Goal: Task Accomplishment & Management: Manage account settings

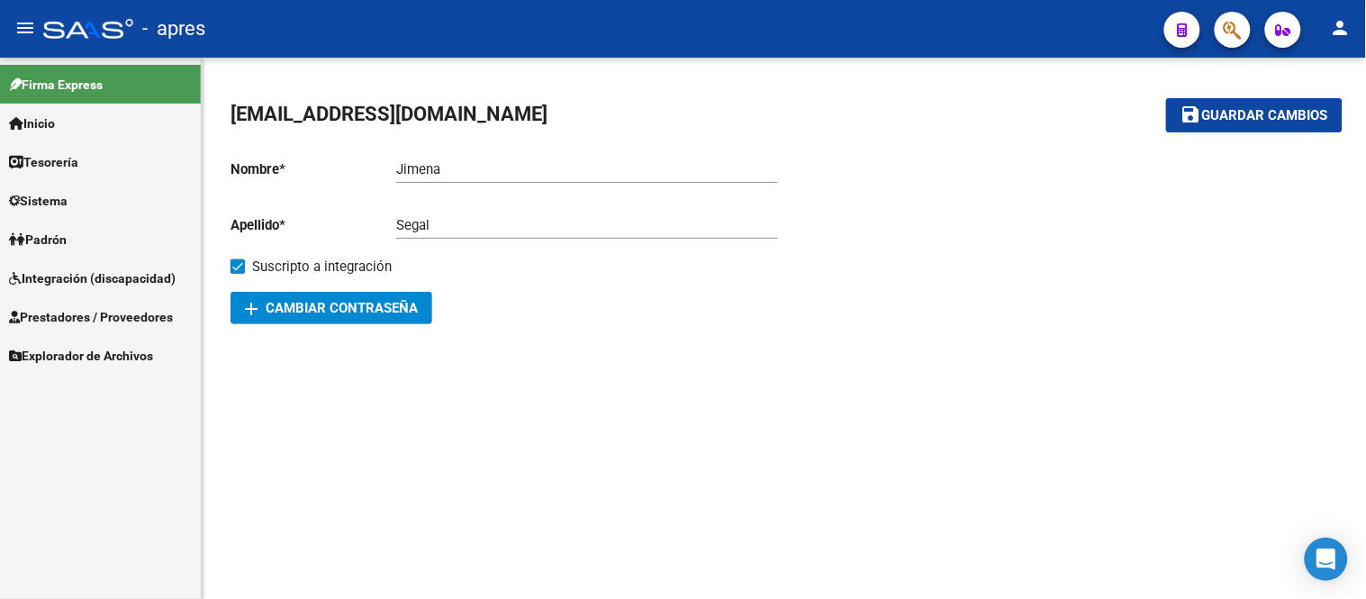
click at [113, 252] on link "Padrón" at bounding box center [100, 239] width 201 height 39
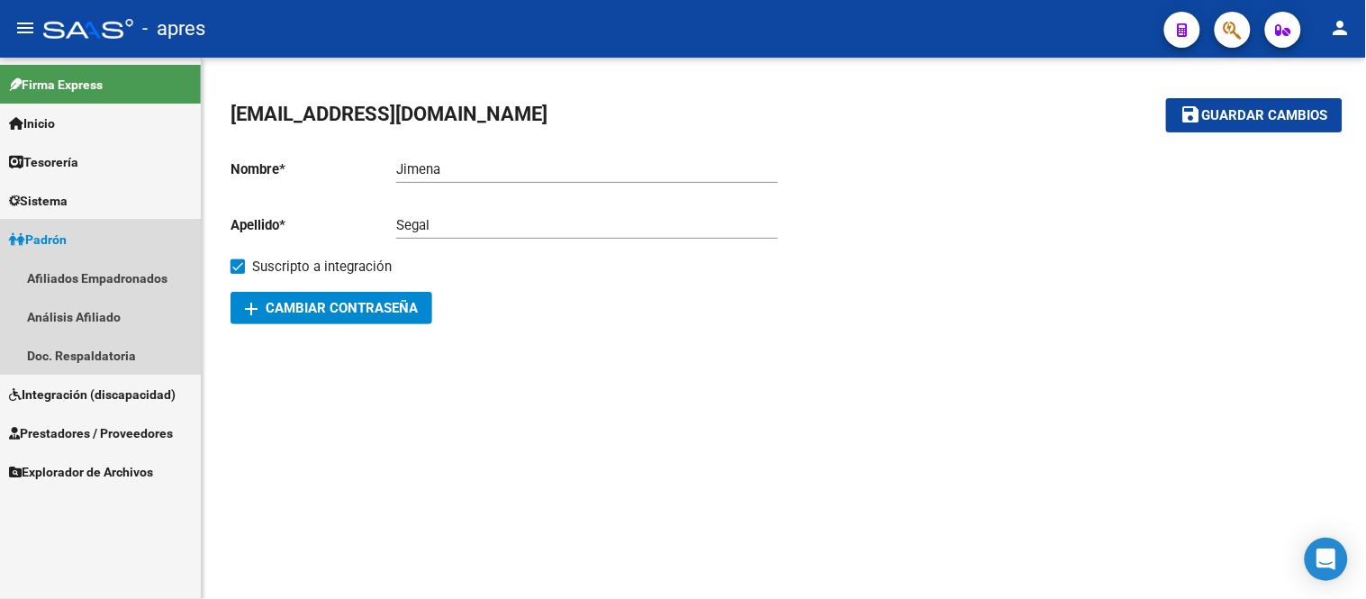
click at [146, 243] on link "Padrón" at bounding box center [100, 239] width 201 height 39
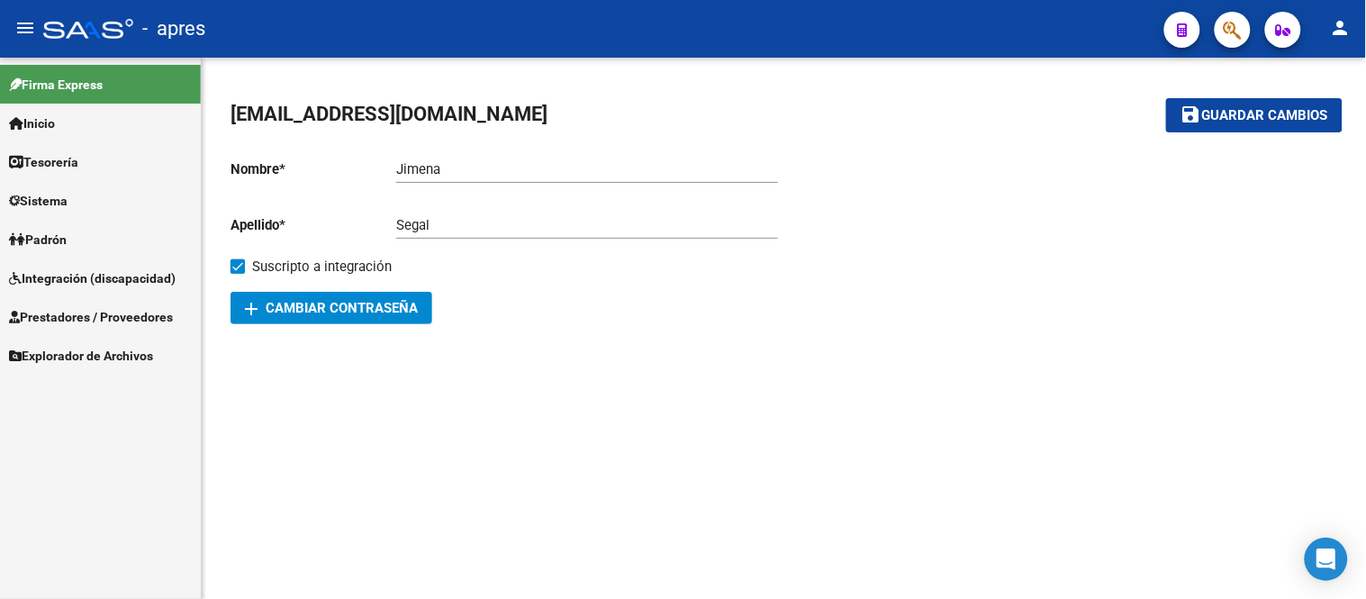
click at [141, 280] on span "Integración (discapacidad)" at bounding box center [92, 278] width 167 height 20
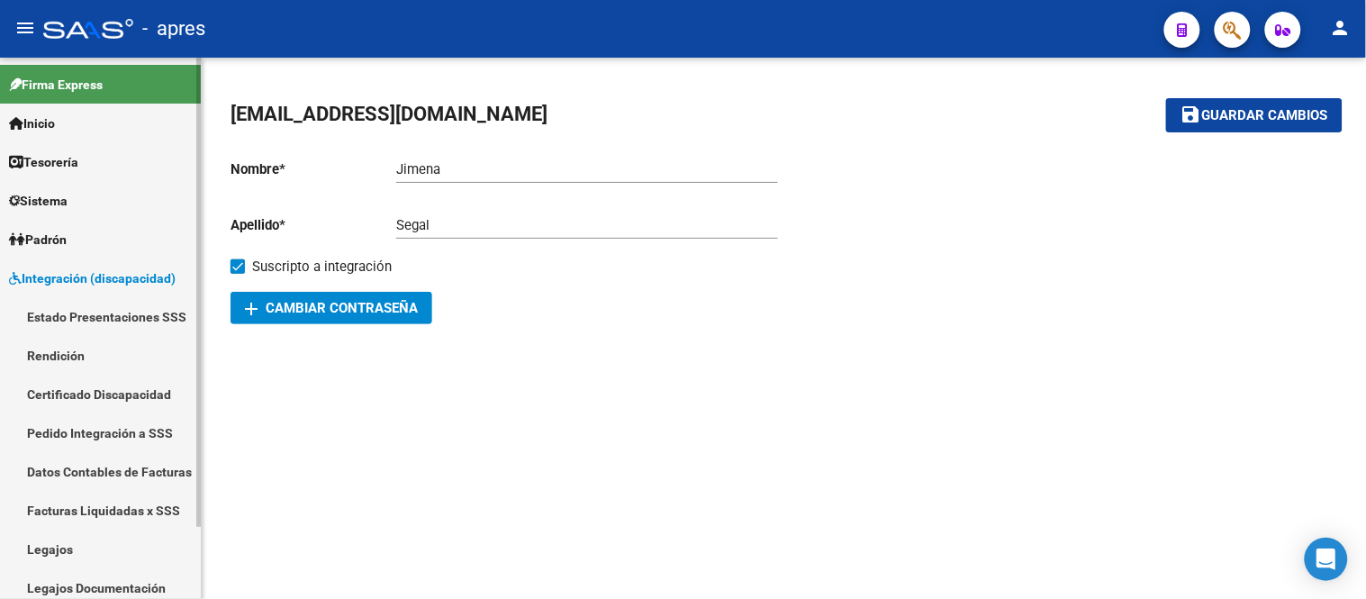
click at [126, 400] on link "Certificado Discapacidad" at bounding box center [100, 394] width 201 height 39
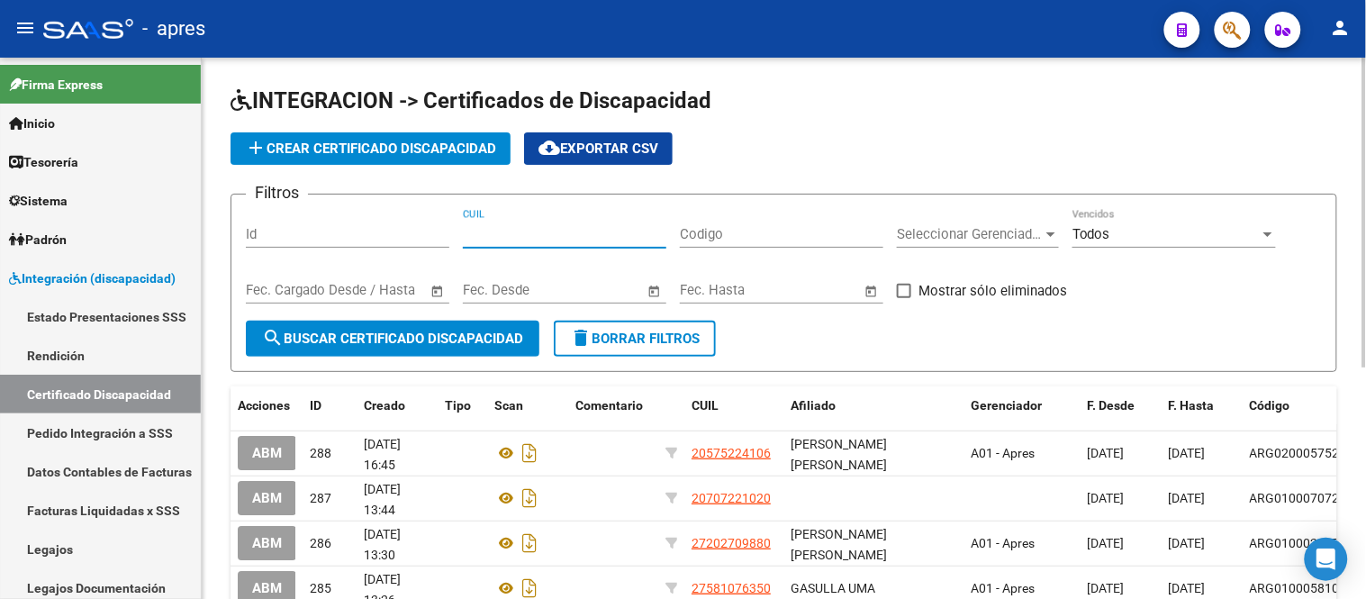
click at [505, 240] on input "CUIL" at bounding box center [565, 234] width 204 height 16
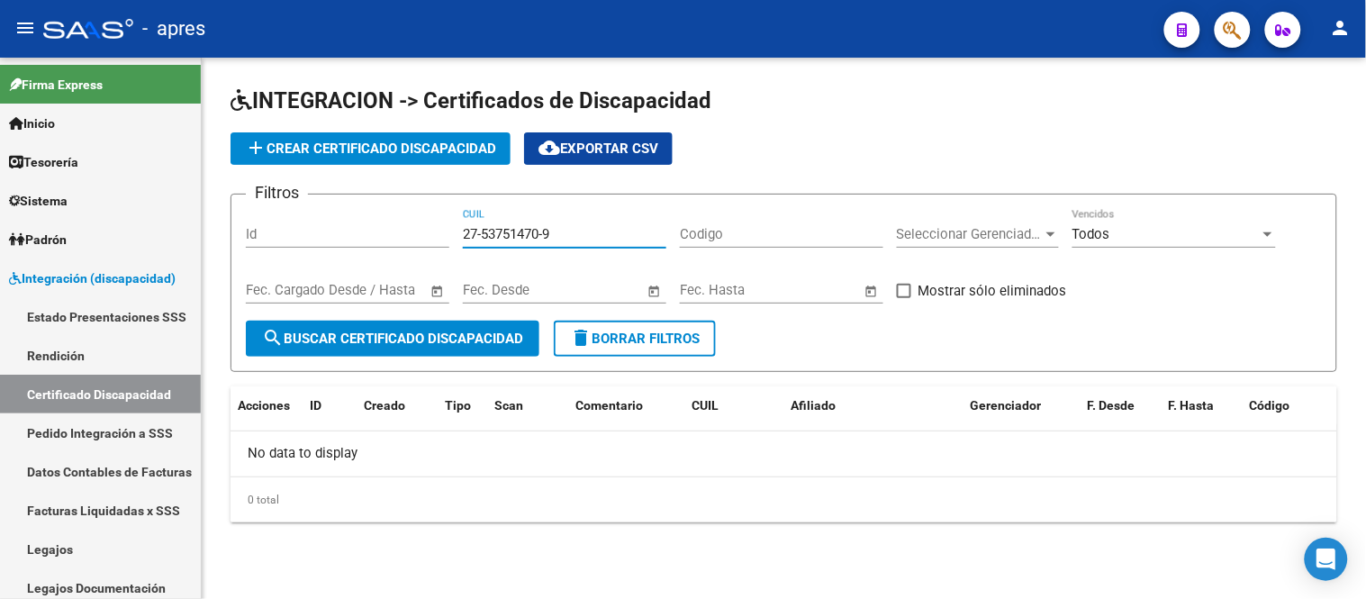
click at [587, 239] on input "27-53751470-9" at bounding box center [565, 234] width 204 height 16
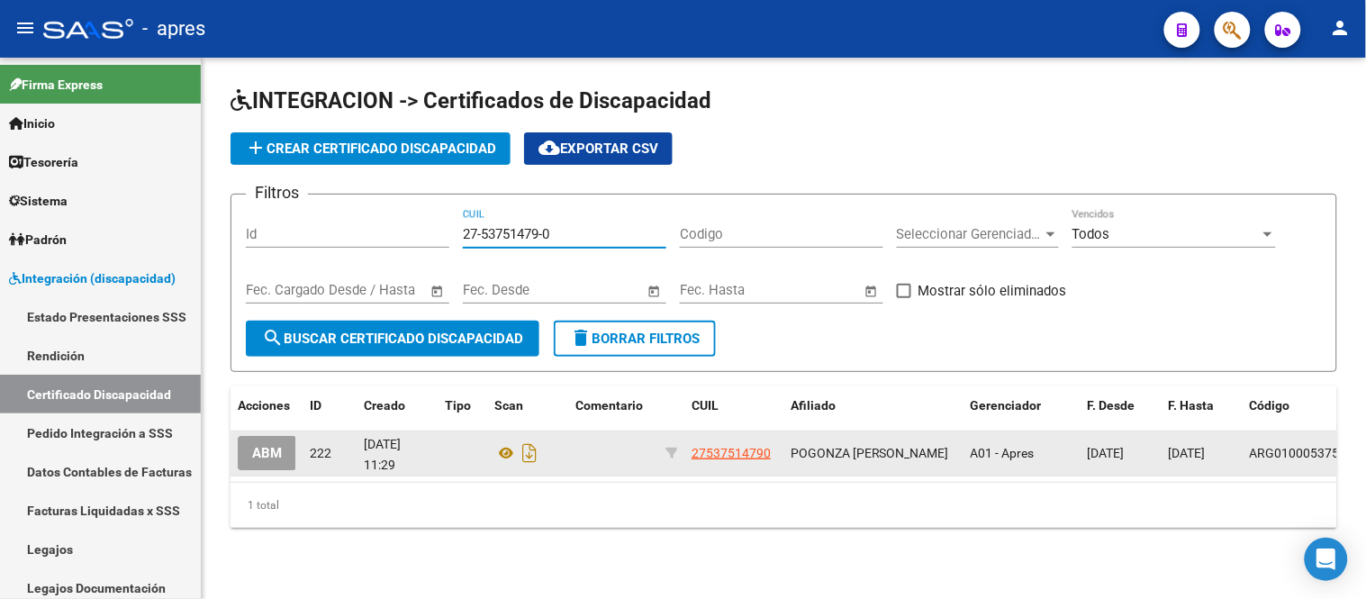
type input "27-53751479-0"
click at [267, 446] on span "ABM" at bounding box center [267, 454] width 30 height 16
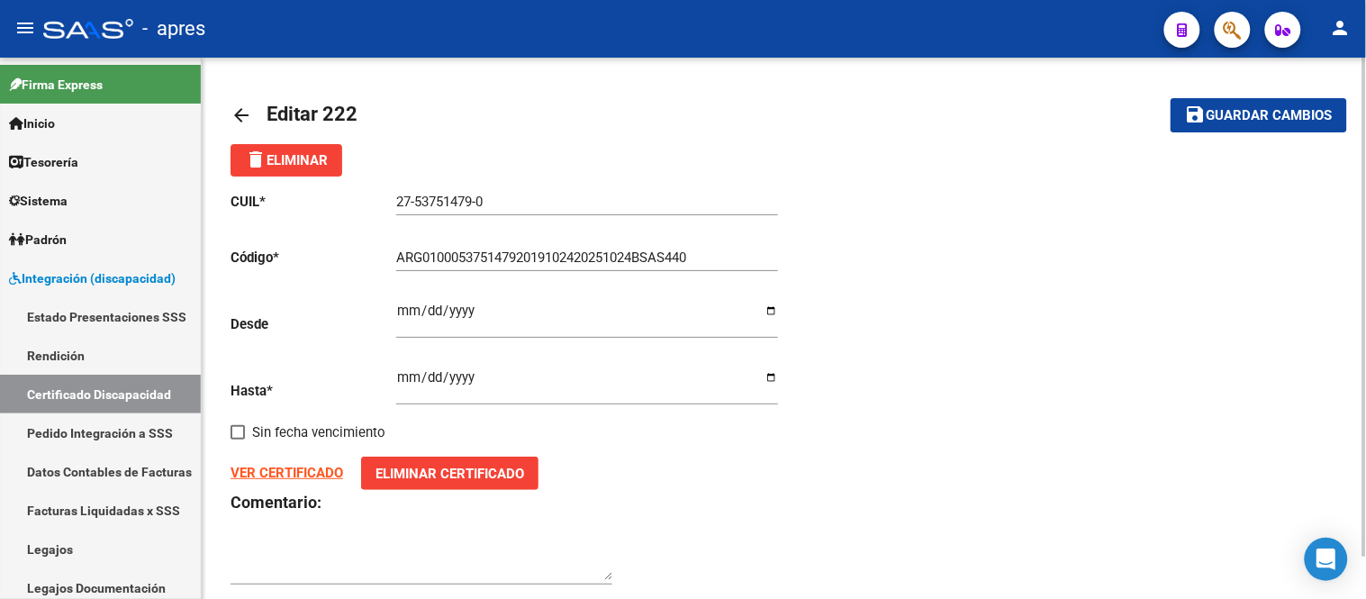
click at [298, 471] on strong "VER CERTIFICADO" at bounding box center [287, 473] width 113 height 16
click at [975, 443] on div "CUIL * 27-53751479-0 Ingresar el CUIL Código * ARG01000537514792019102420251024…" at bounding box center [784, 389] width 1107 height 425
click at [549, 255] on input "ARG01000537514792019102420251024BSAS440" at bounding box center [587, 257] width 382 height 16
click at [567, 253] on input "ARG01000537514792025102420251024BSAS440" at bounding box center [587, 257] width 382 height 16
click at [578, 255] on input "ARG01000537514792025102420251024BSAS440" at bounding box center [587, 257] width 382 height 16
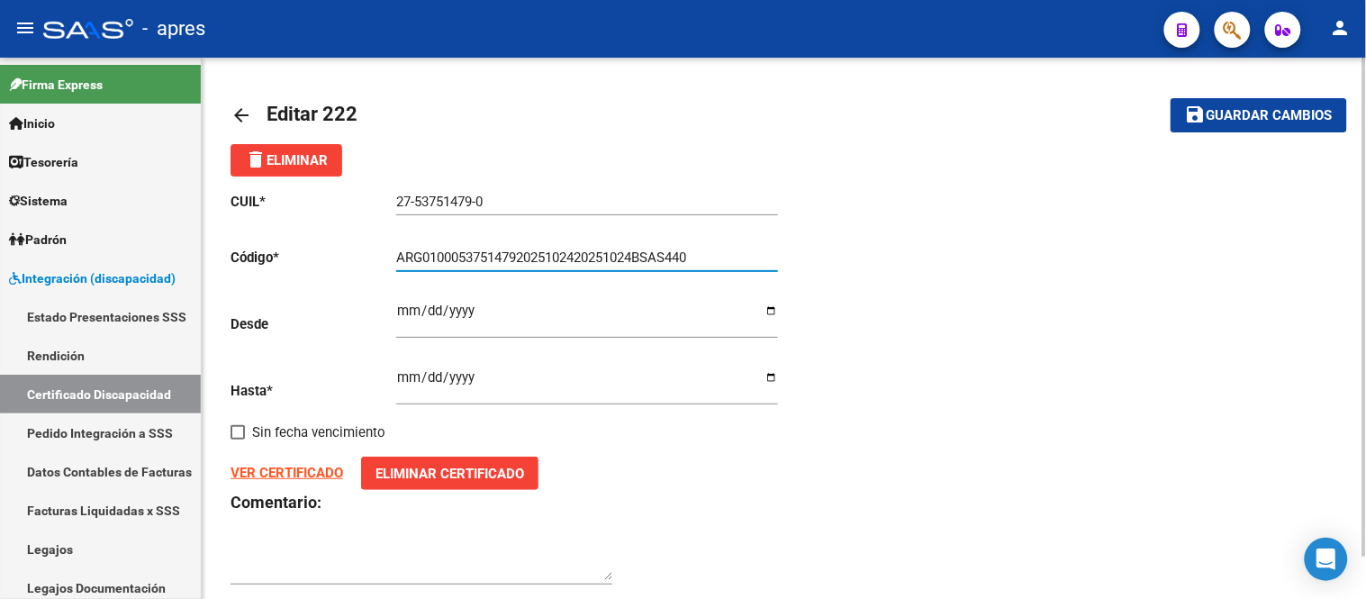
click at [584, 253] on input "ARG01000537514792025102420251024BSAS440" at bounding box center [587, 257] width 382 height 16
type input "ARG01000537514792025091920350919BUE440"
click at [722, 259] on input "ARG01000537514792025091920350919BUE440" at bounding box center [587, 257] width 382 height 16
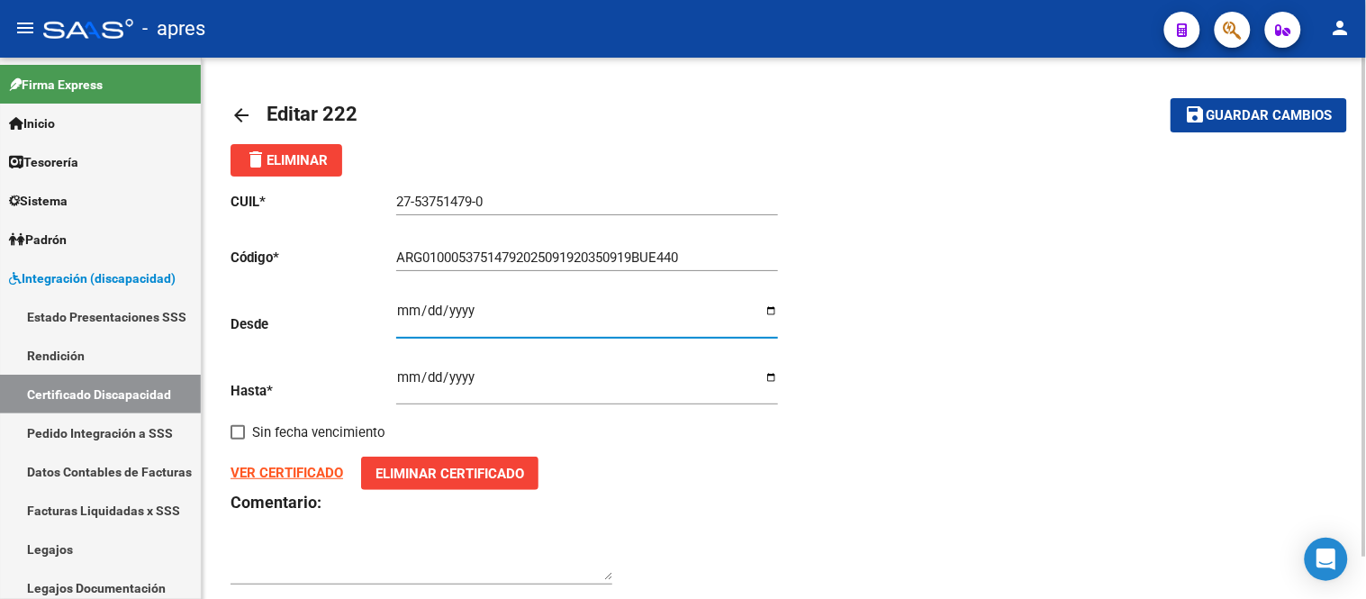
click at [403, 316] on input "[DATE]" at bounding box center [587, 318] width 382 height 29
type input "[DATE]"
click at [406, 379] on input "[DATE]" at bounding box center [587, 384] width 382 height 29
type input "[DATE]"
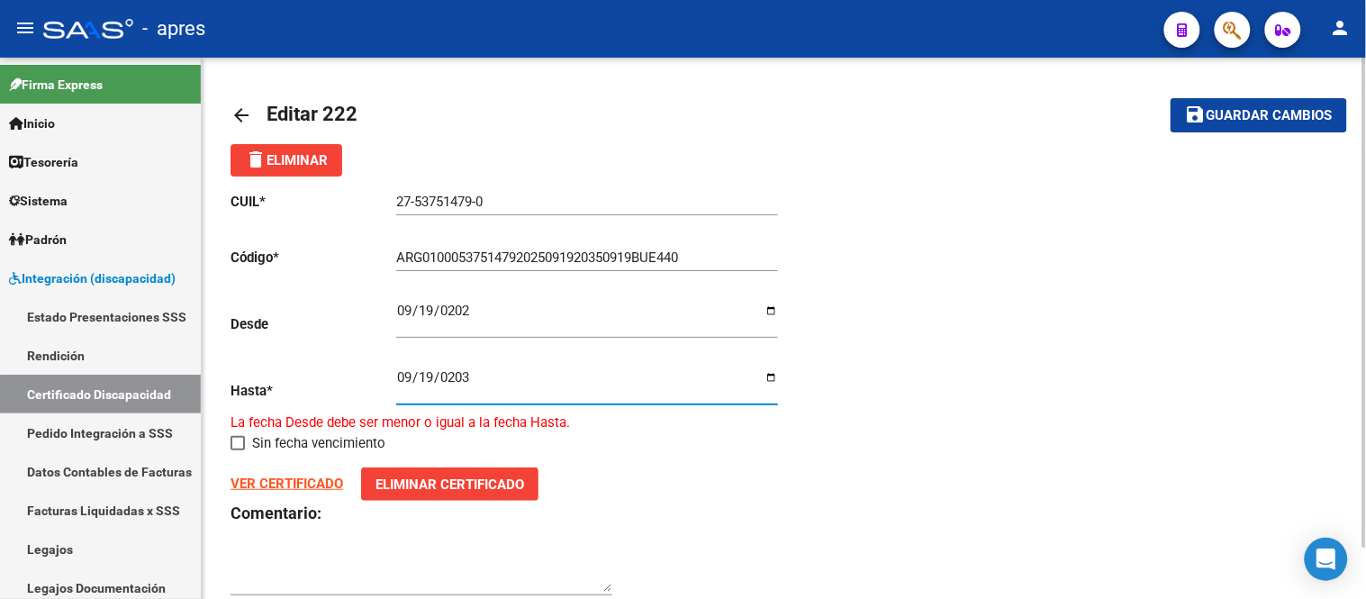
type input "[DATE]"
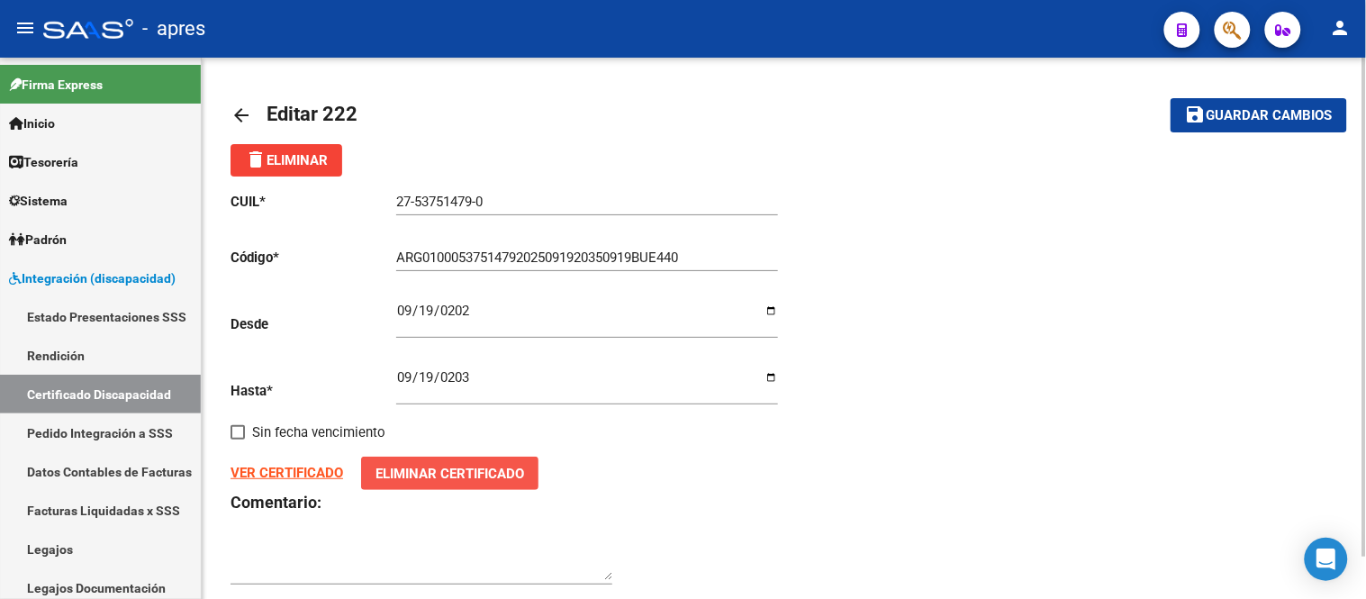
click at [451, 471] on span "Eliminar Certificado" at bounding box center [450, 474] width 149 height 16
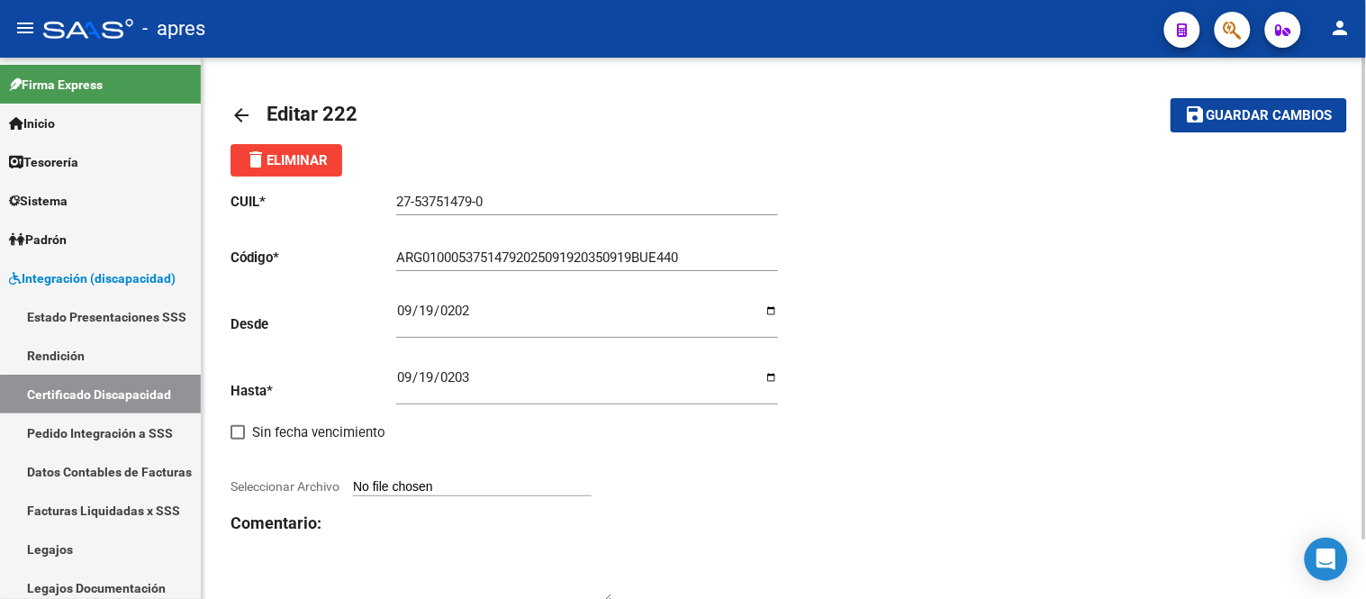
click at [424, 475] on div at bounding box center [508, 467] width 554 height 20
click at [431, 494] on input "Seleccionar Archivo" at bounding box center [472, 487] width 239 height 17
type input "C:\fakepath\[PERSON_NAME] Pogonza_CUD_53751479.pdf"
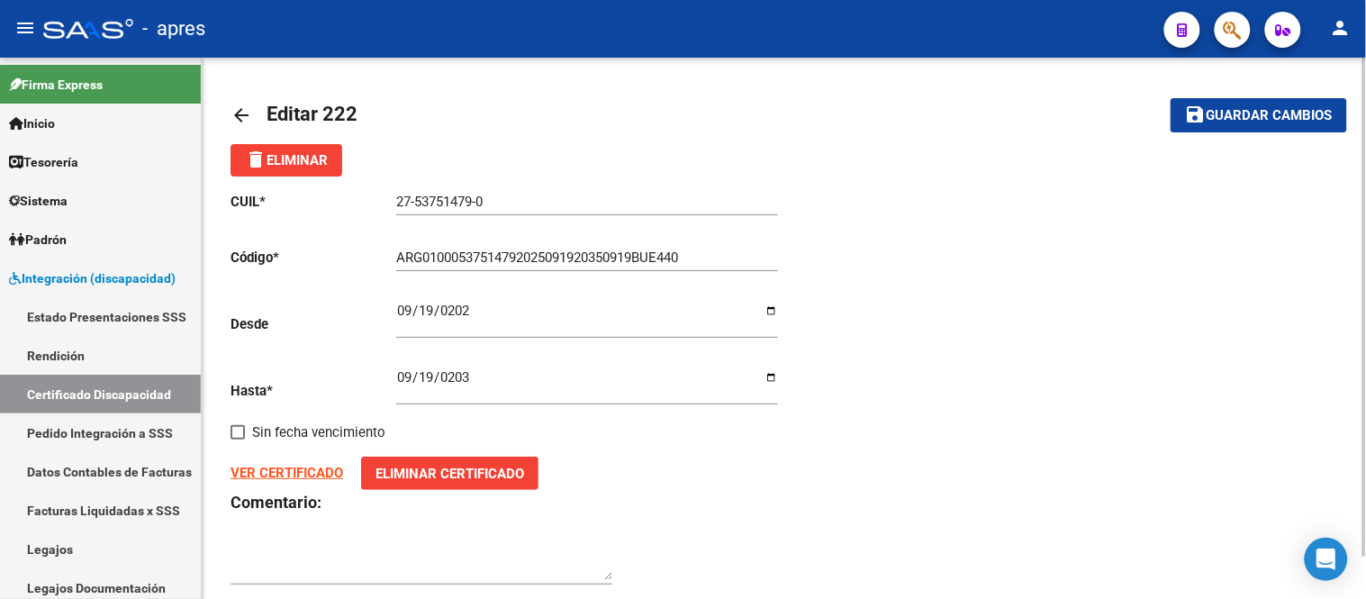
click at [324, 475] on strong "VER CERTIFICADO" at bounding box center [287, 473] width 113 height 16
click at [1302, 124] on button "save Guardar cambios" at bounding box center [1259, 114] width 177 height 33
click at [236, 122] on mat-icon "arrow_back" at bounding box center [242, 115] width 22 height 22
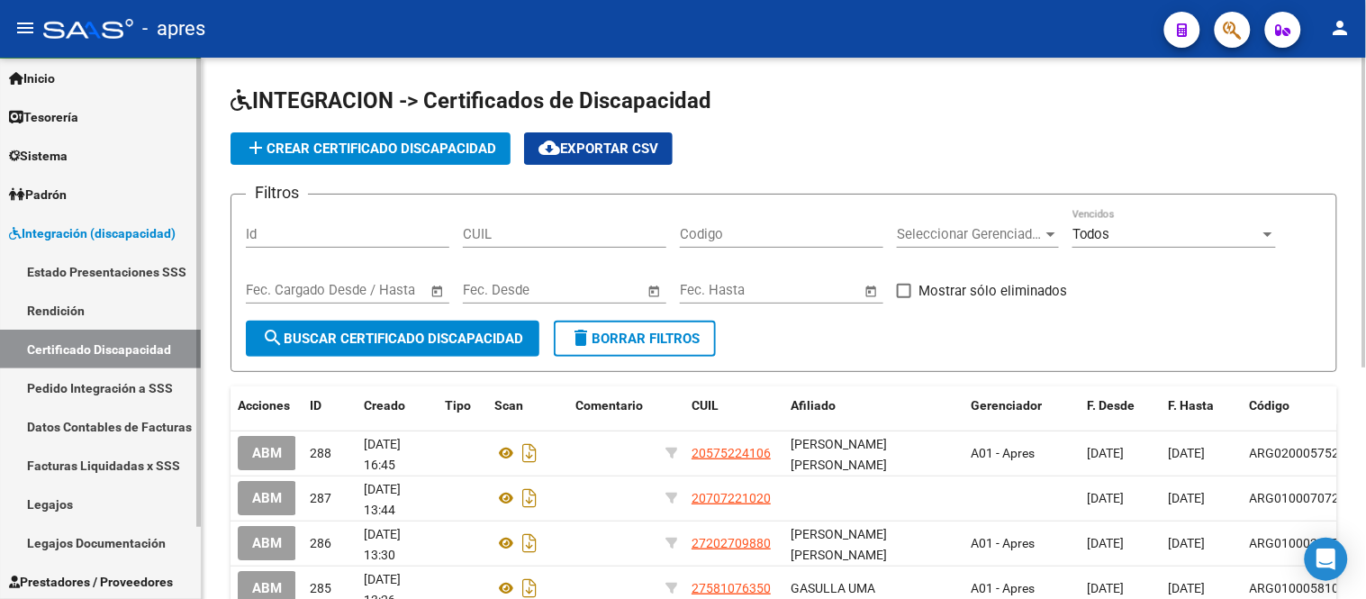
scroll to position [85, 0]
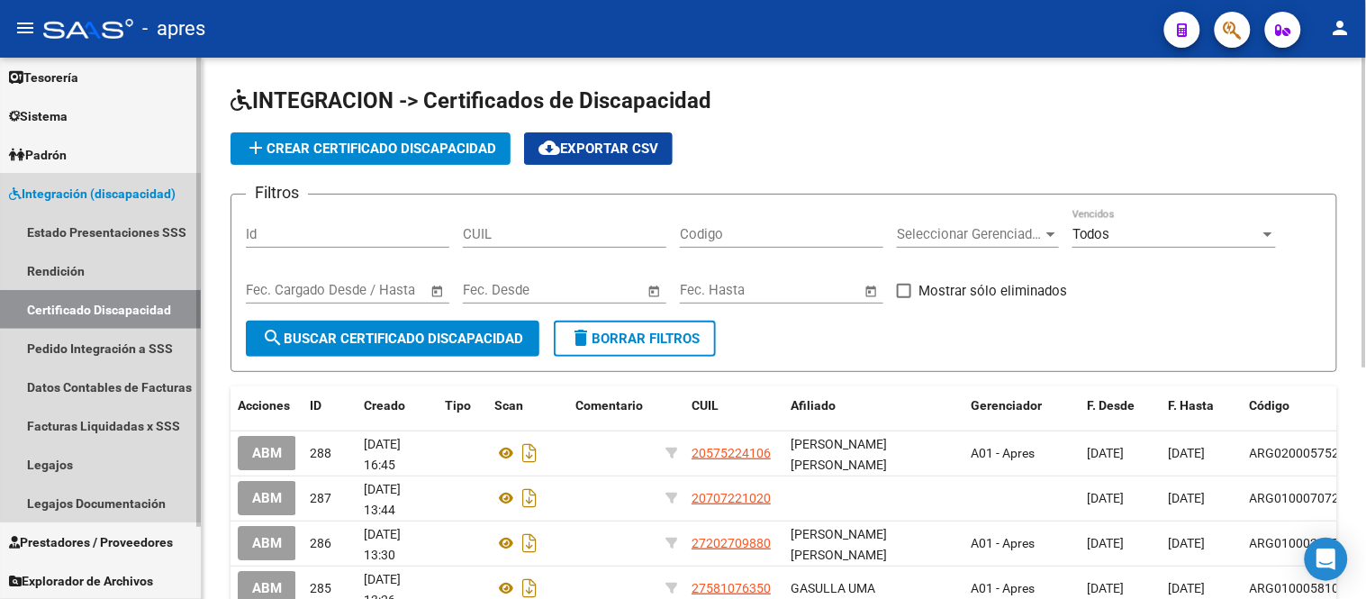
click at [118, 194] on span "Integración (discapacidad)" at bounding box center [92, 194] width 167 height 20
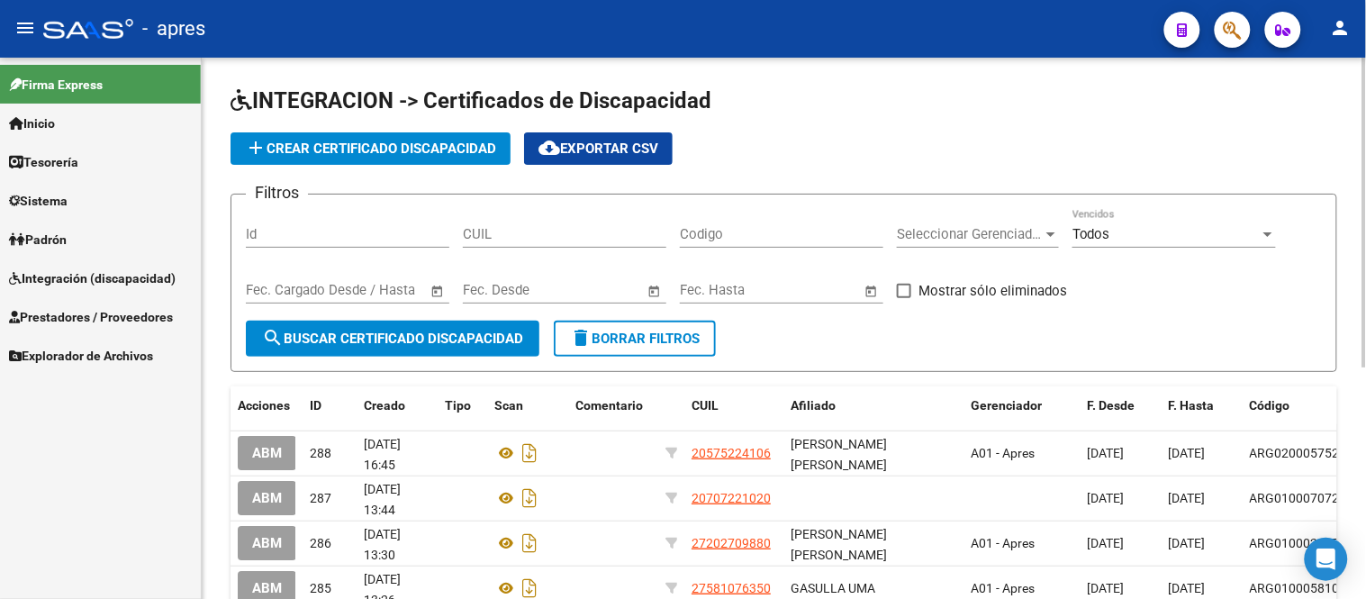
scroll to position [0, 0]
click at [155, 304] on link "Prestadores / Proveedores" at bounding box center [100, 316] width 201 height 39
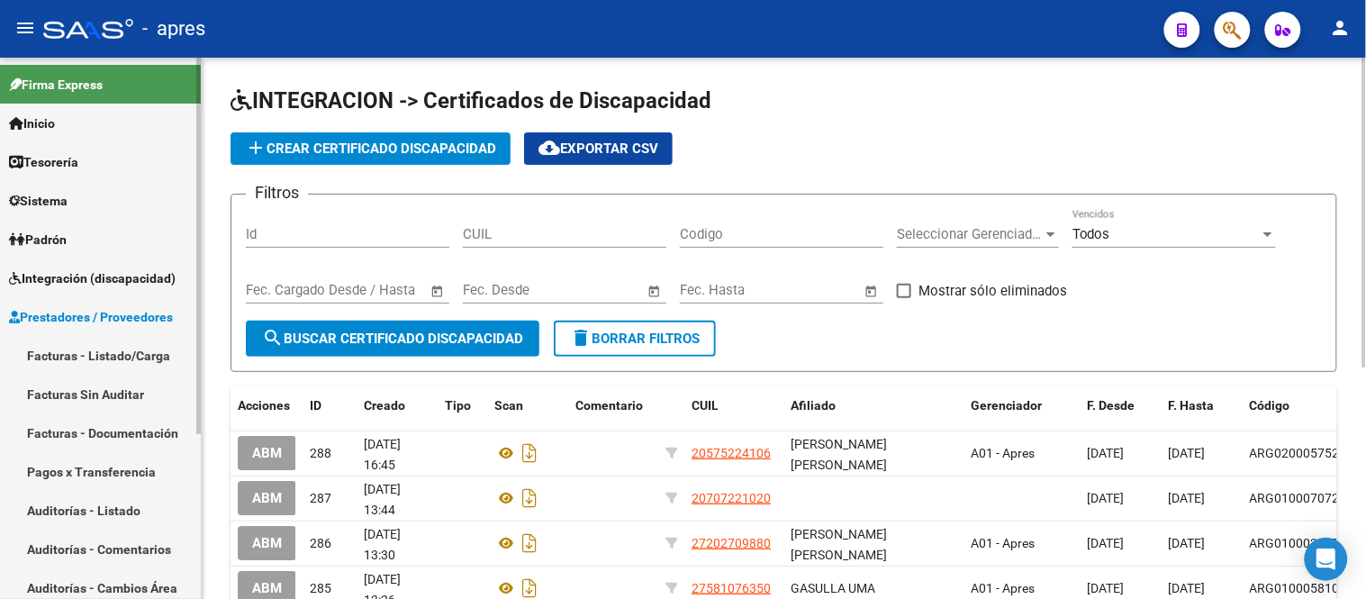
click at [112, 360] on link "Facturas - Listado/Carga" at bounding box center [100, 355] width 201 height 39
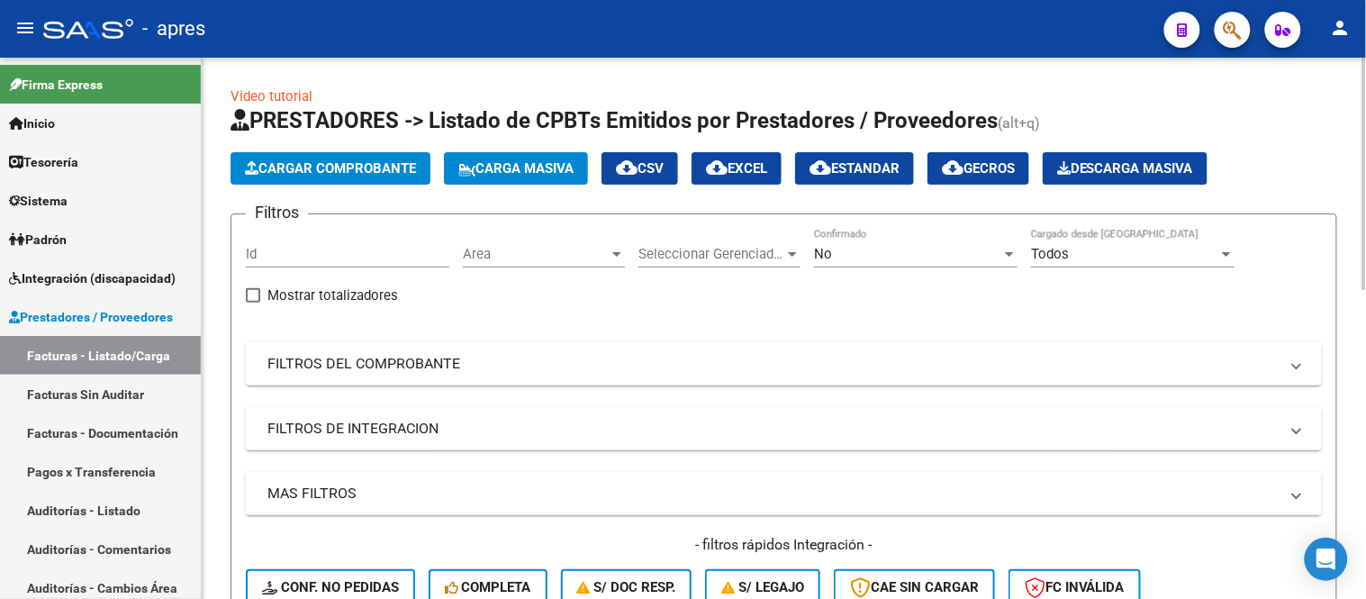
click at [526, 240] on div "Area Area" at bounding box center [544, 248] width 162 height 39
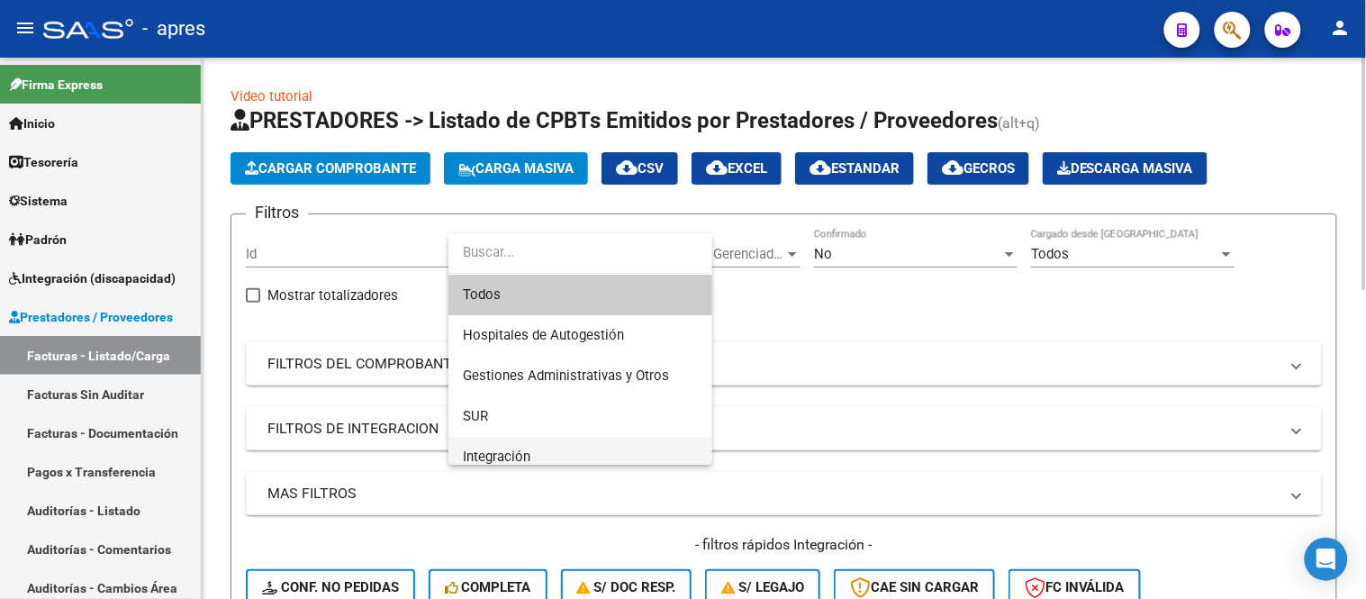
click at [564, 458] on span "Integración" at bounding box center [580, 457] width 235 height 41
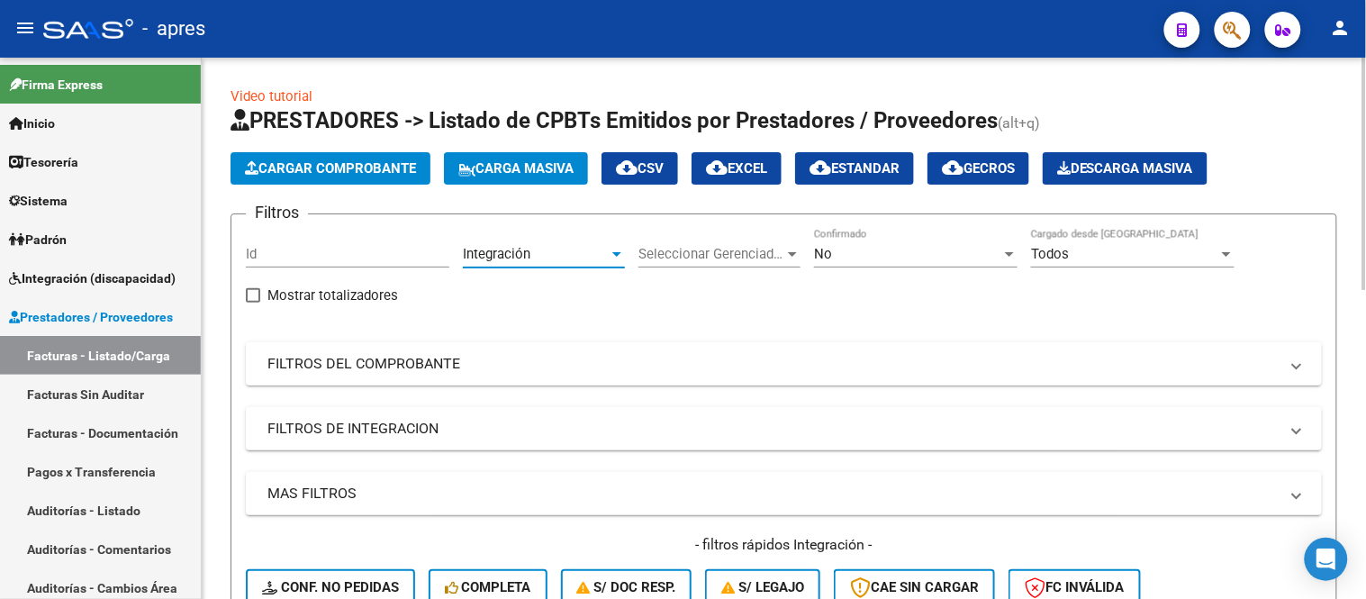
scroll to position [13, 0]
click at [711, 241] on div "Seleccionar Gerenciador Seleccionar Gerenciador" at bounding box center [720, 248] width 162 height 39
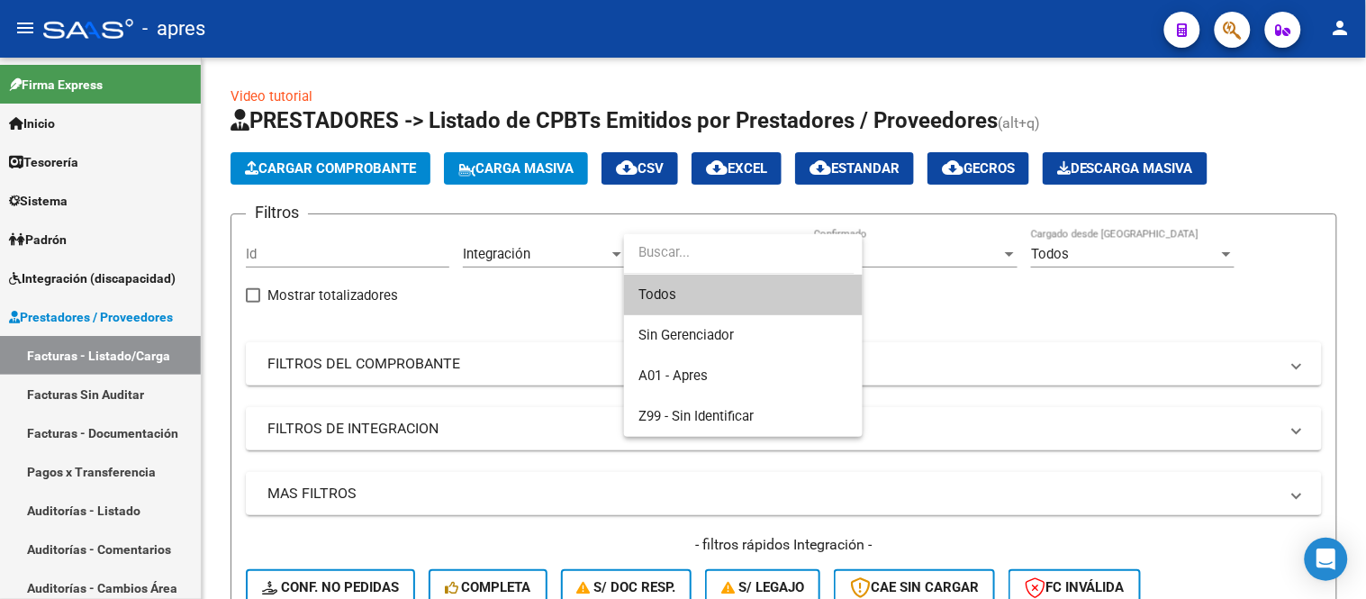
click at [716, 292] on span "Todos" at bounding box center [744, 295] width 210 height 41
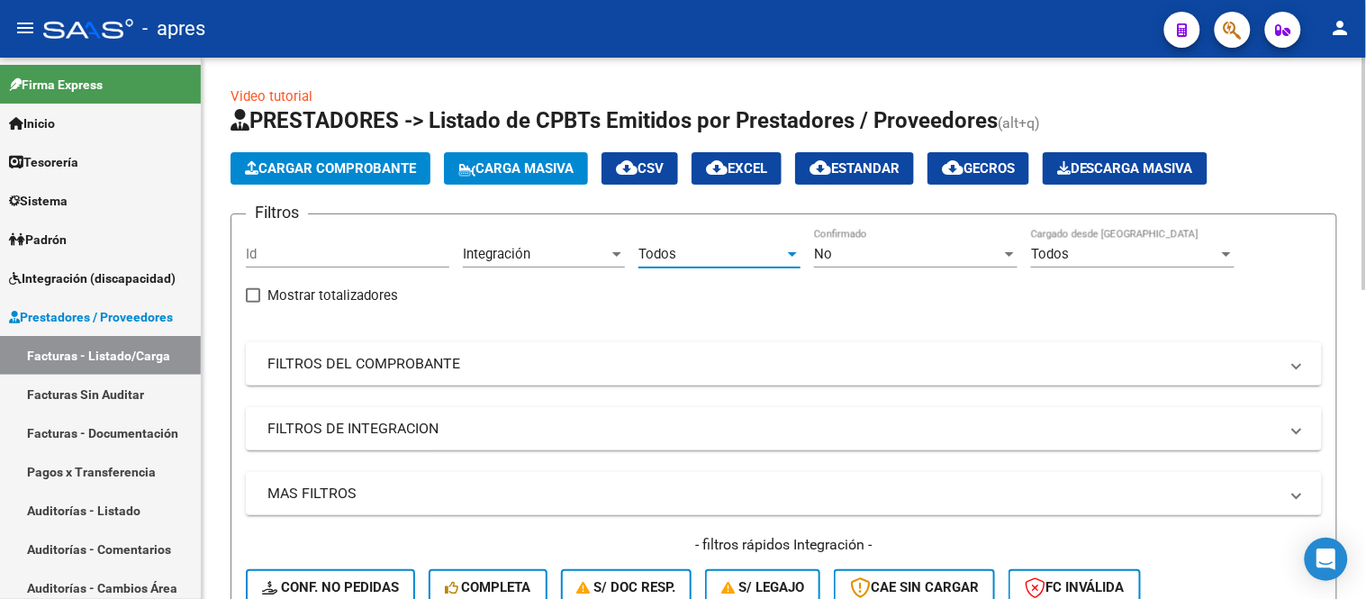
click at [897, 238] on div "No Confirmado" at bounding box center [916, 248] width 204 height 39
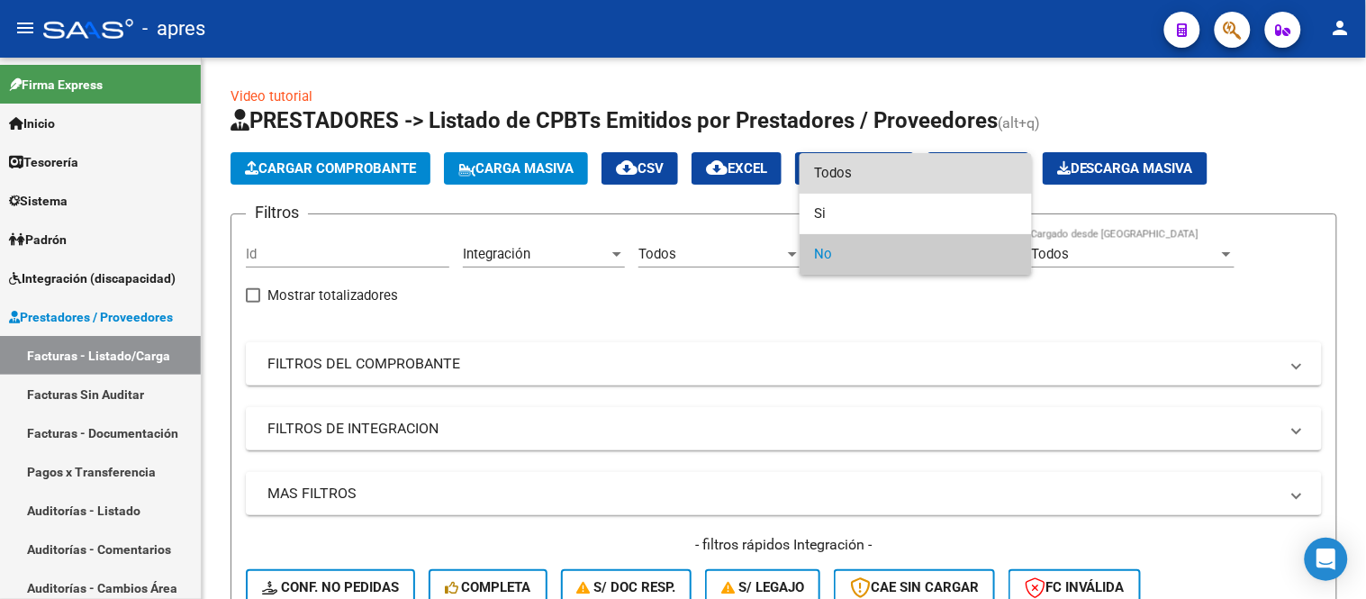
click at [847, 168] on span "Todos" at bounding box center [916, 173] width 204 height 41
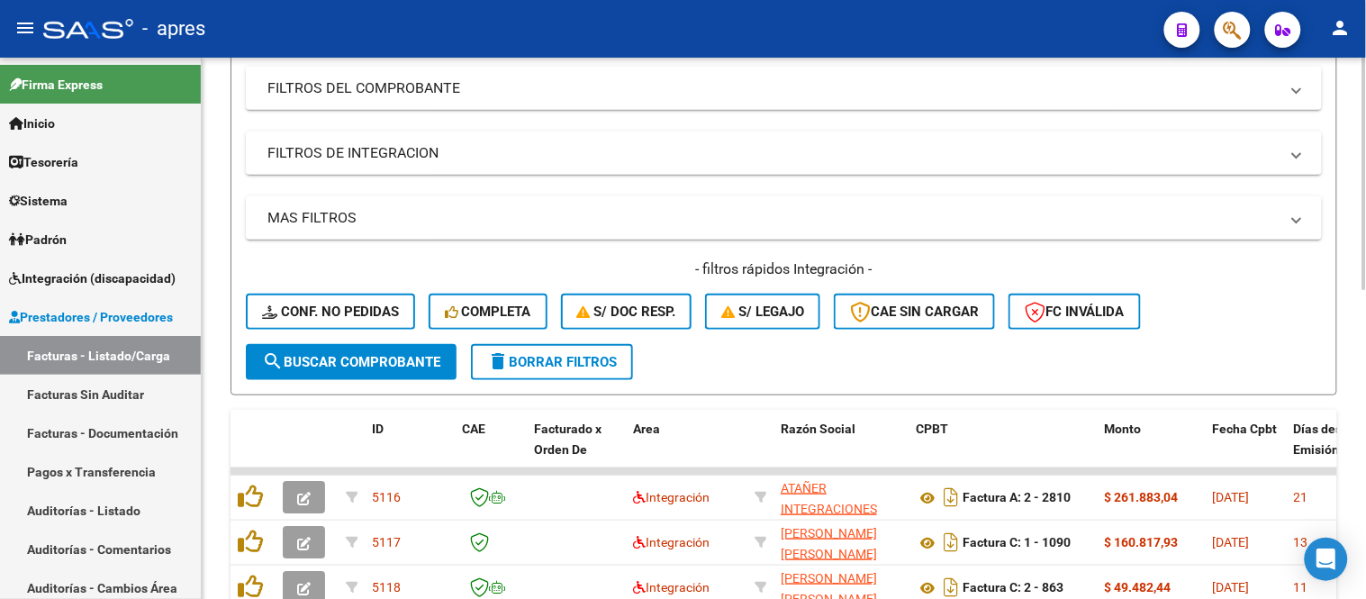
scroll to position [300, 0]
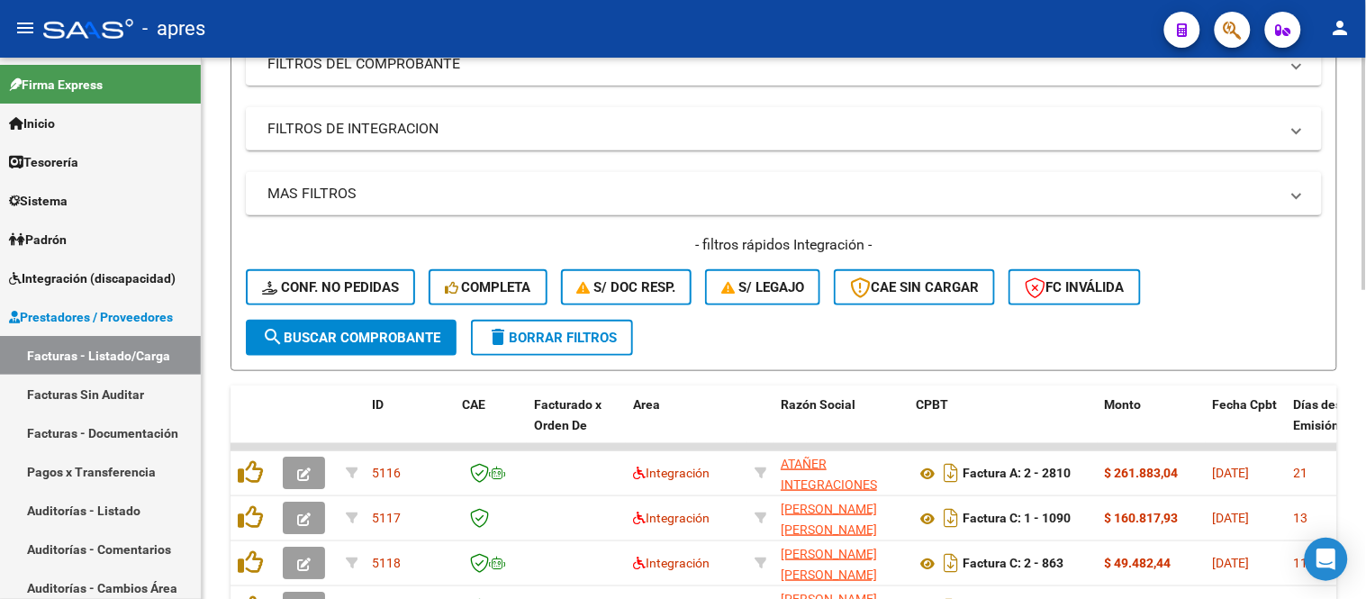
click at [451, 82] on mat-expansion-panel-header "FILTROS DEL COMPROBANTE" at bounding box center [784, 63] width 1076 height 43
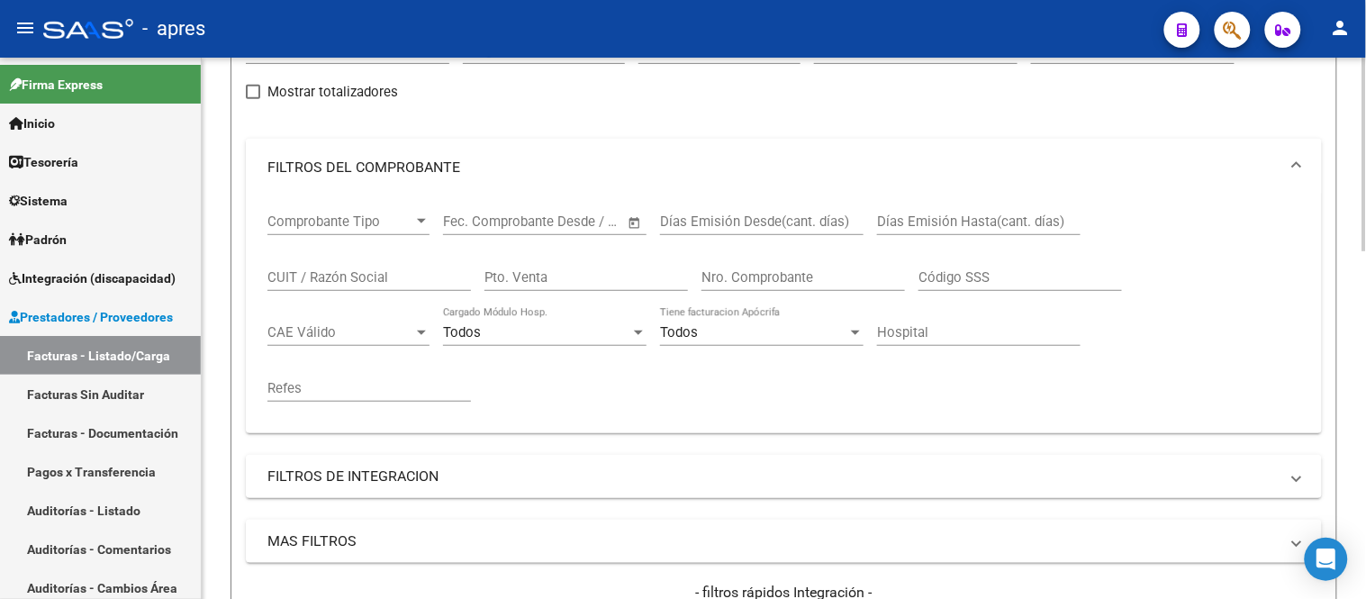
scroll to position [200, 0]
drag, startPoint x: 322, startPoint y: 279, endPoint x: 354, endPoint y: 284, distance: 31.8
click at [328, 279] on input "CUIT / Razón Social" at bounding box center [369, 281] width 204 height 16
type input "d"
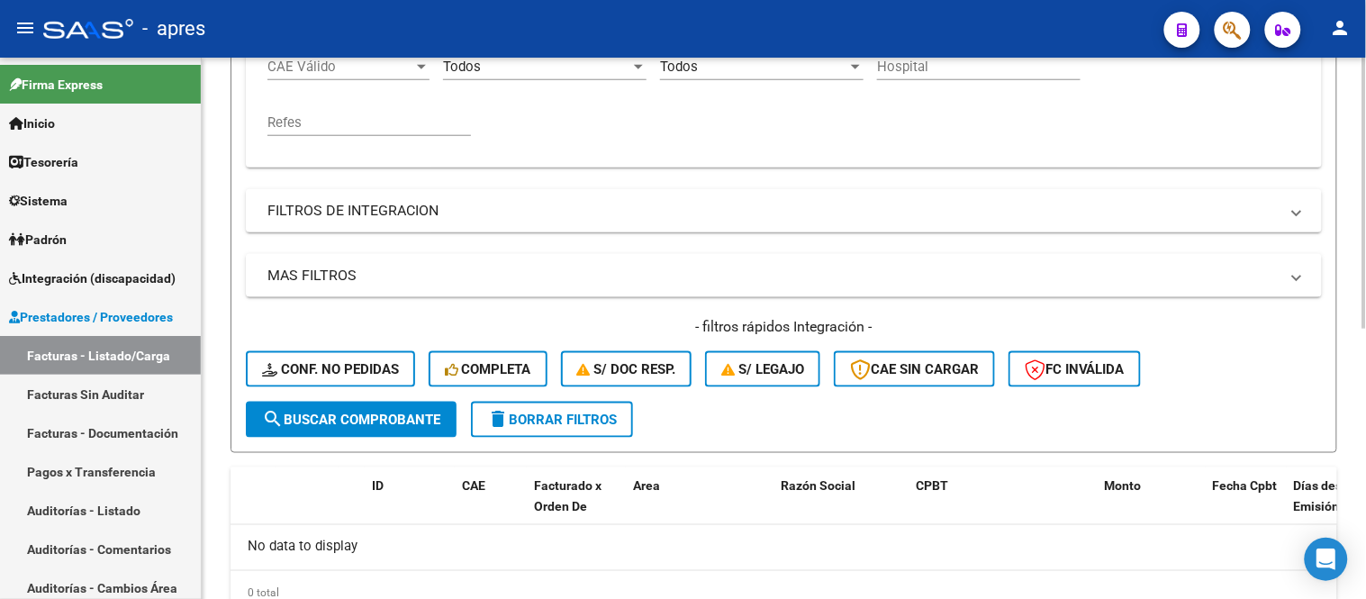
scroll to position [241, 0]
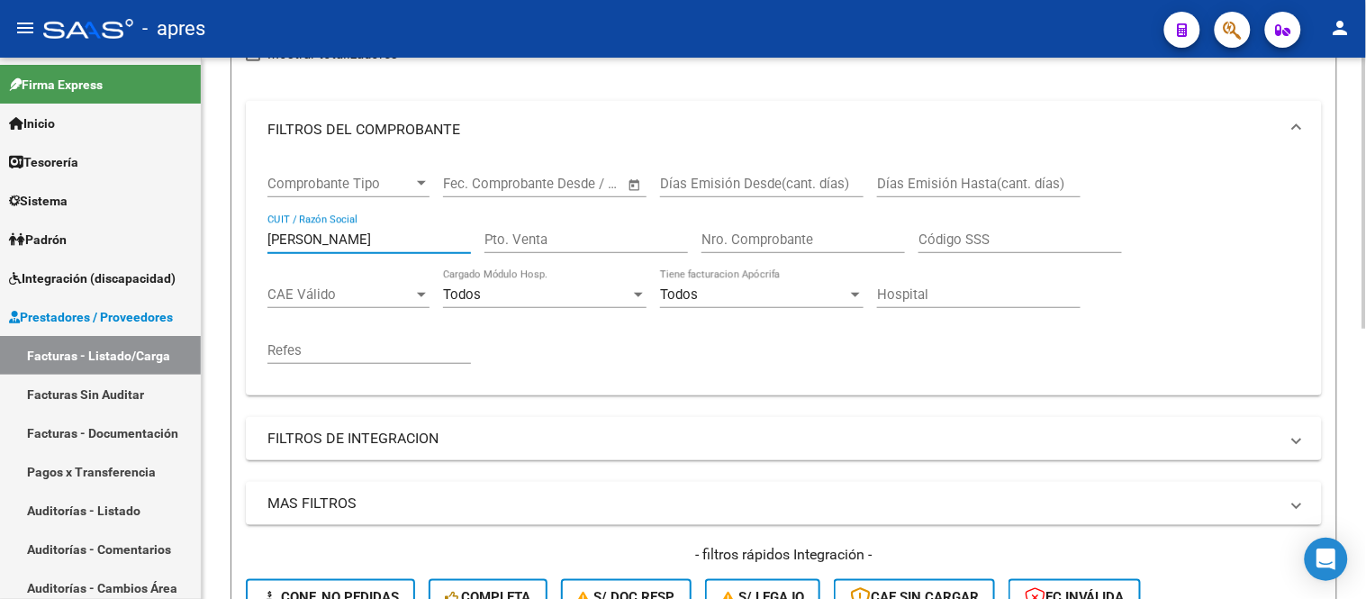
click at [364, 241] on input "[PERSON_NAME]" at bounding box center [369, 239] width 204 height 16
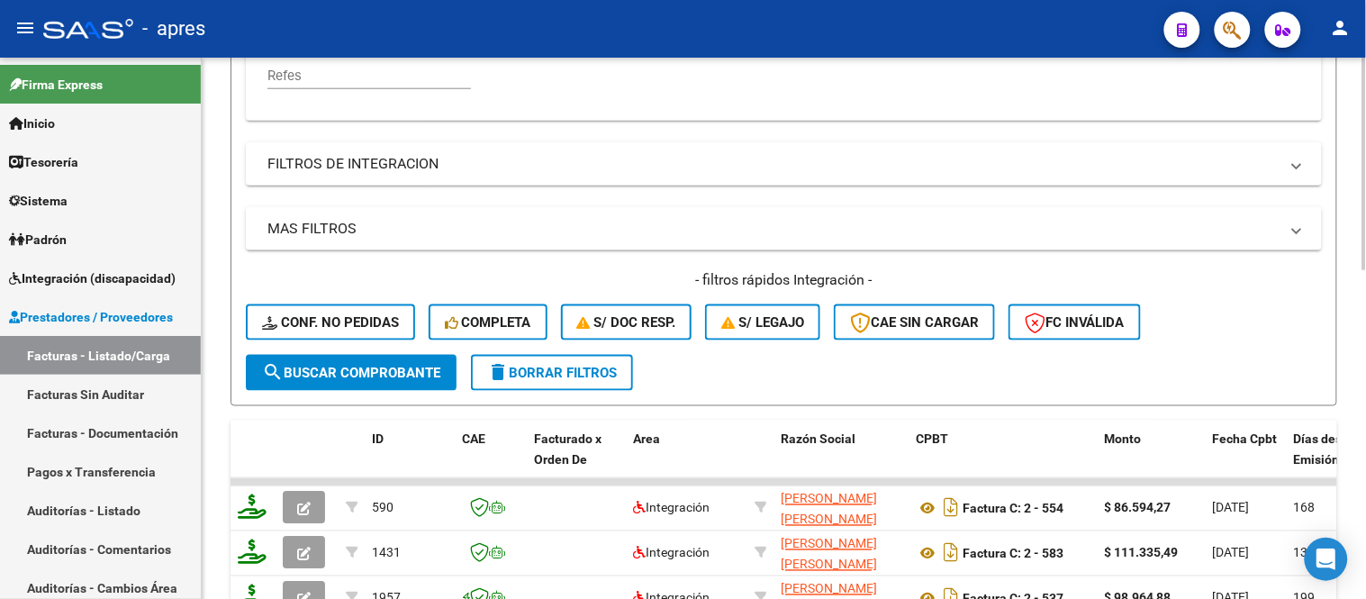
scroll to position [742, 0]
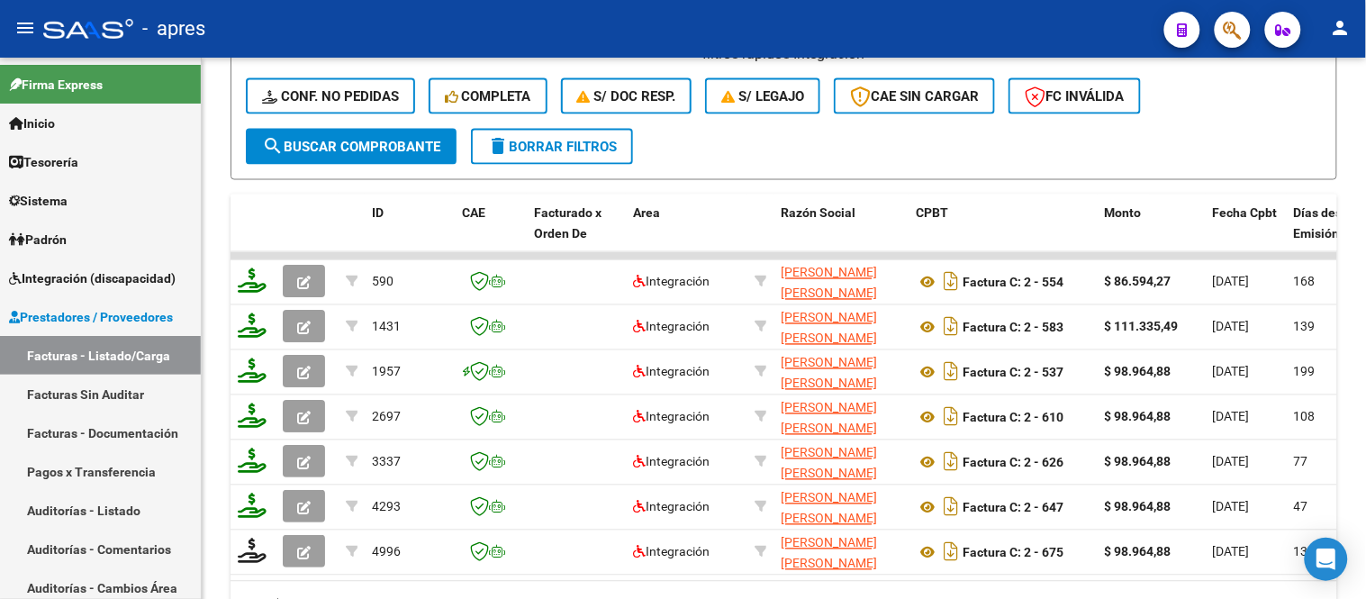
type input "[PERSON_NAME]"
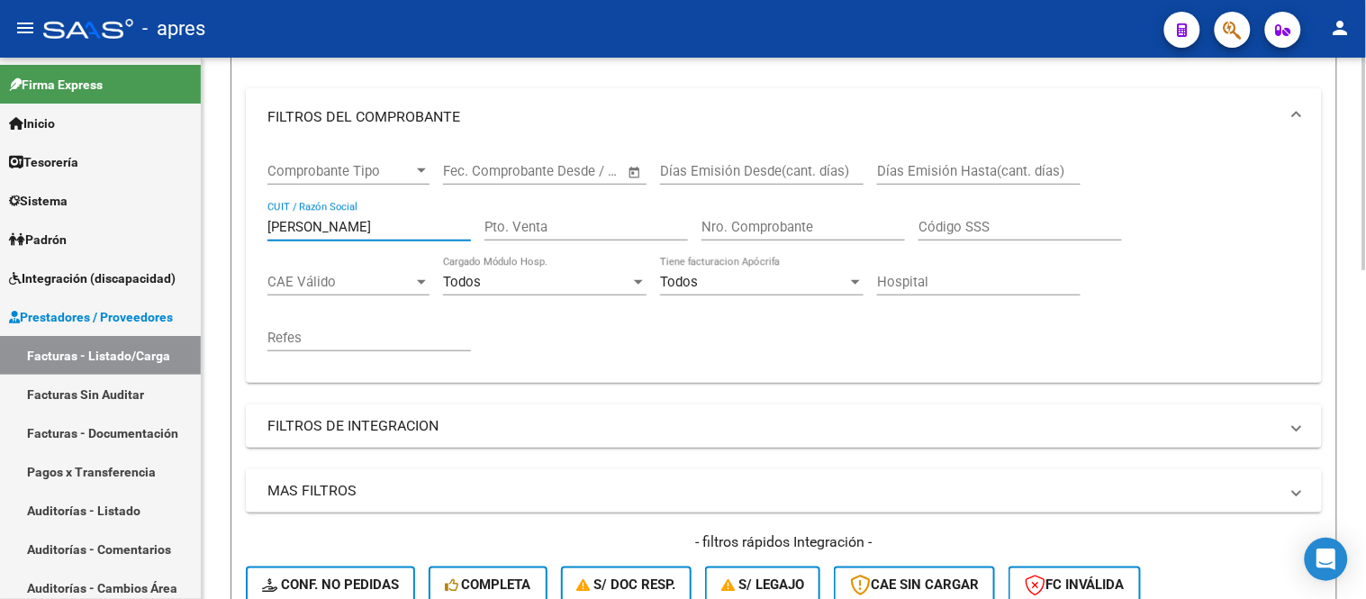
scroll to position [241, 0]
